Goal: Transaction & Acquisition: Purchase product/service

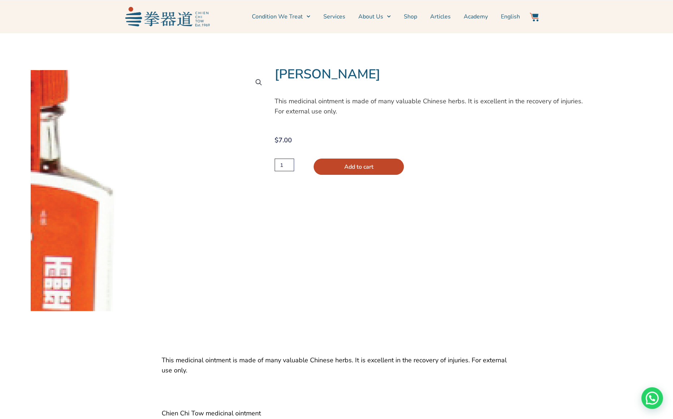
drag, startPoint x: 285, startPoint y: 166, endPoint x: 256, endPoint y: 158, distance: 30.0
click at [256, 158] on div "🔍 Tjin Koo Lin This medicinal ointment is made of many valuable Chinese herbs. …" at bounding box center [336, 179] width 673 height 293
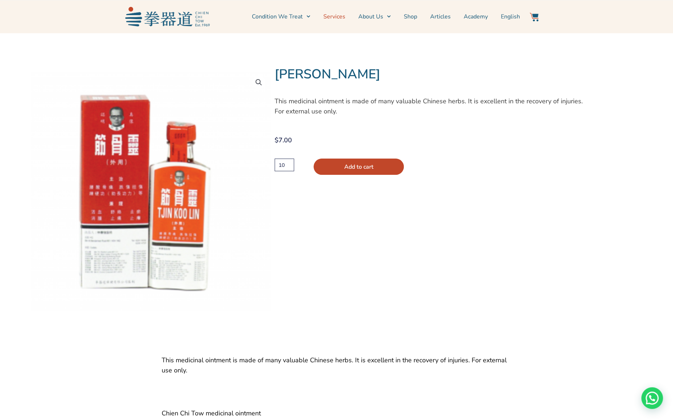
type input "10"
click at [337, 18] on link "Services" at bounding box center [334, 17] width 22 height 18
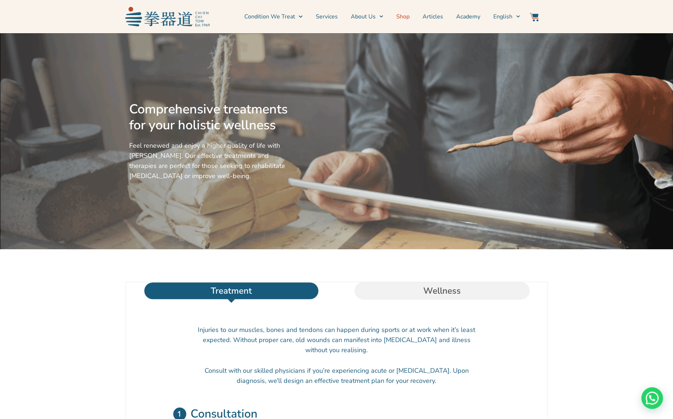
click at [406, 17] on link "Shop" at bounding box center [402, 17] width 13 height 18
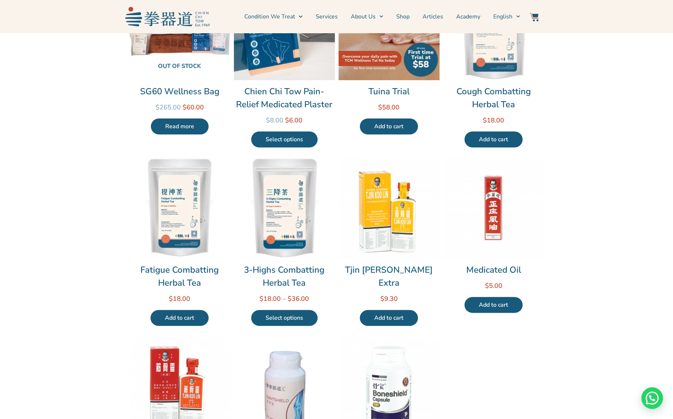
scroll to position [240, 0]
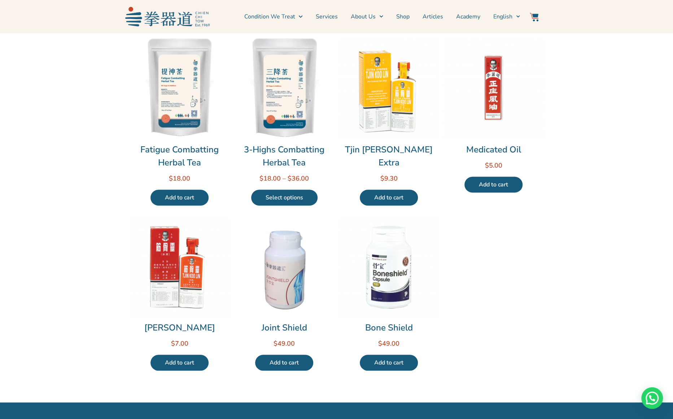
click at [176, 361] on link "Add to cart" at bounding box center [179, 362] width 58 height 16
click at [534, 17] on img at bounding box center [534, 17] width 9 height 9
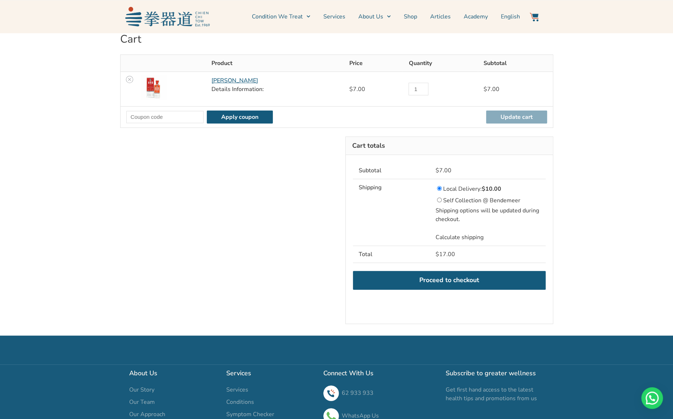
click at [454, 233] on link "Calculate shipping" at bounding box center [459, 237] width 48 height 8
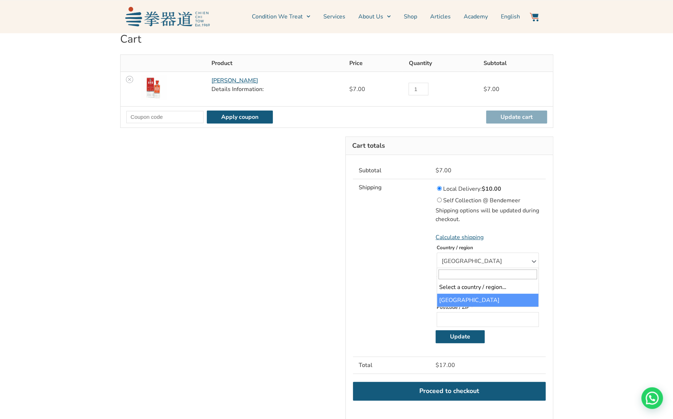
click at [533, 260] on span at bounding box center [533, 259] width 10 height 9
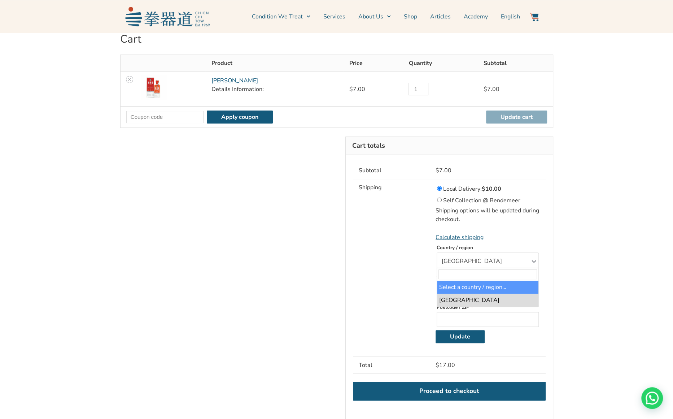
click at [451, 275] on input "text" at bounding box center [487, 274] width 98 height 10
type input "norw"
